Goal: Information Seeking & Learning: Learn about a topic

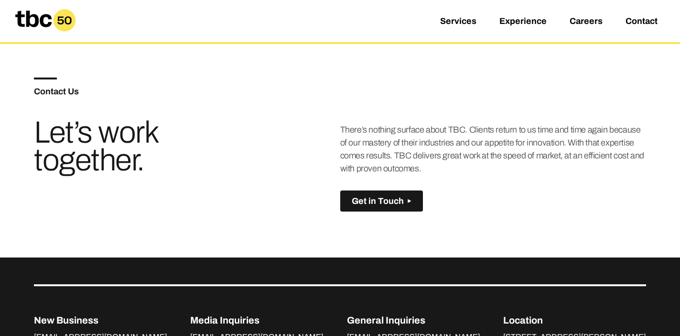
scroll to position [685, 0]
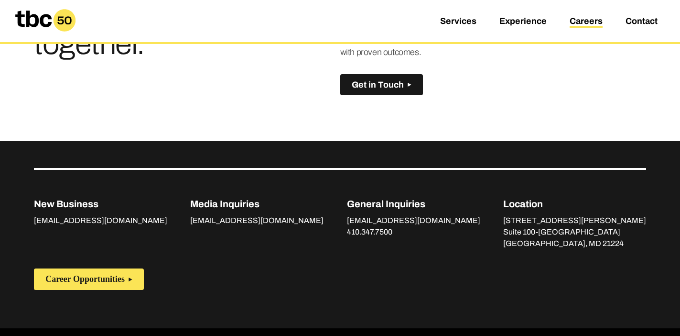
click at [590, 24] on link "Careers" at bounding box center [586, 21] width 33 height 11
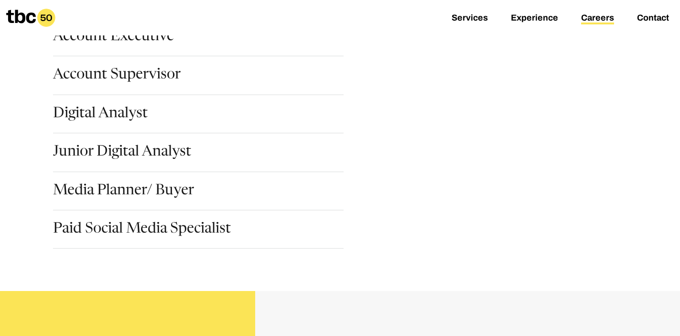
scroll to position [189, 0]
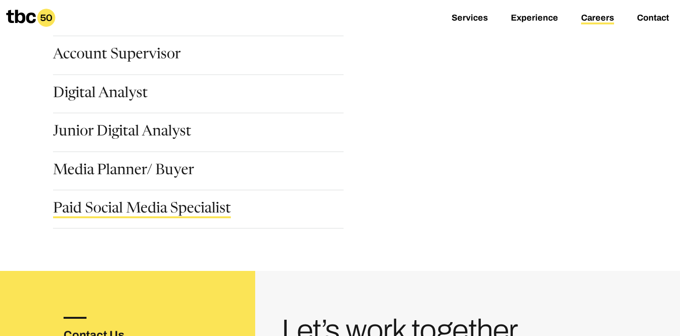
click at [150, 210] on link "Paid Social Media Specialist" at bounding box center [142, 210] width 178 height 16
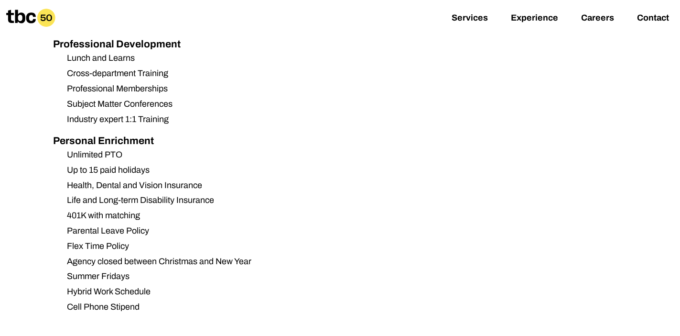
scroll to position [1257, 0]
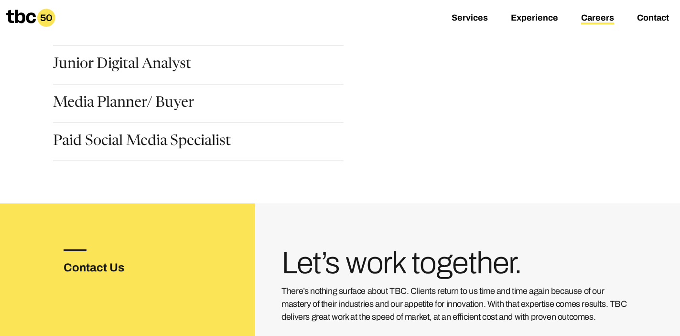
scroll to position [178, 0]
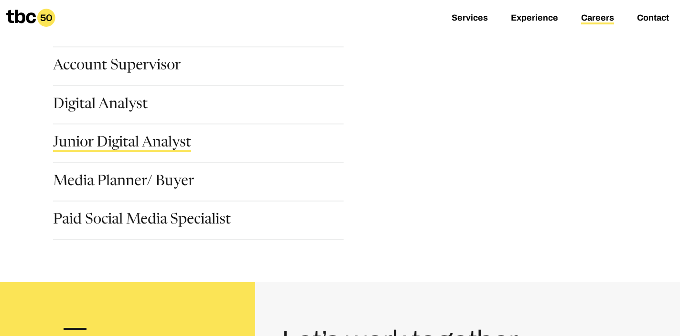
click at [158, 139] on link "Junior Digital Analyst" at bounding box center [122, 144] width 138 height 16
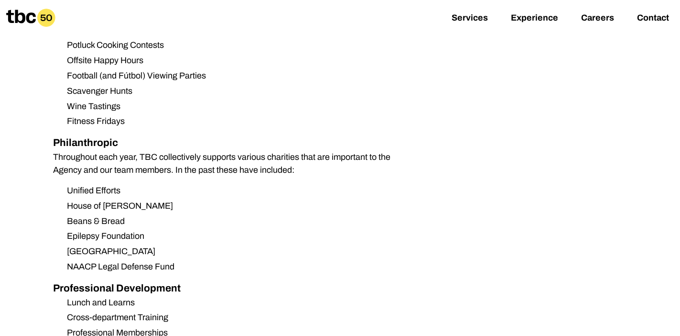
scroll to position [898, 0]
